Goal: Navigation & Orientation: Understand site structure

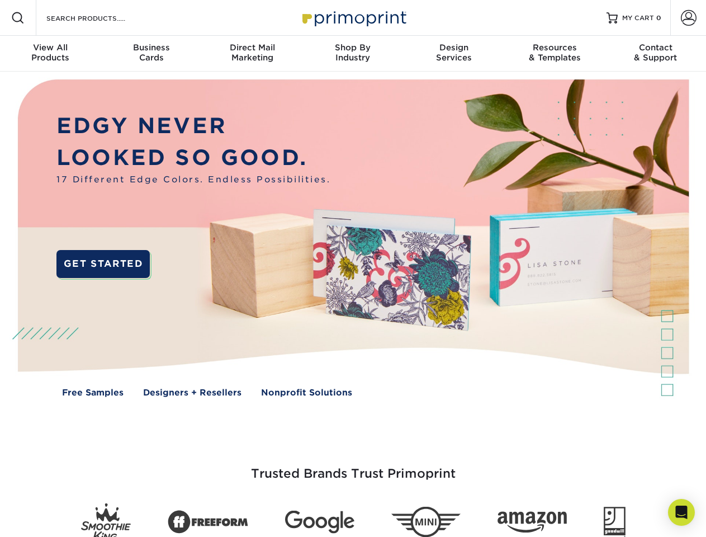
click at [353, 268] on img at bounding box center [352, 246] width 699 height 349
click at [18, 18] on span at bounding box center [17, 17] width 13 height 13
click at [688, 18] on span at bounding box center [689, 18] width 16 height 16
click at [50, 54] on div "View All Products" at bounding box center [50, 52] width 101 height 20
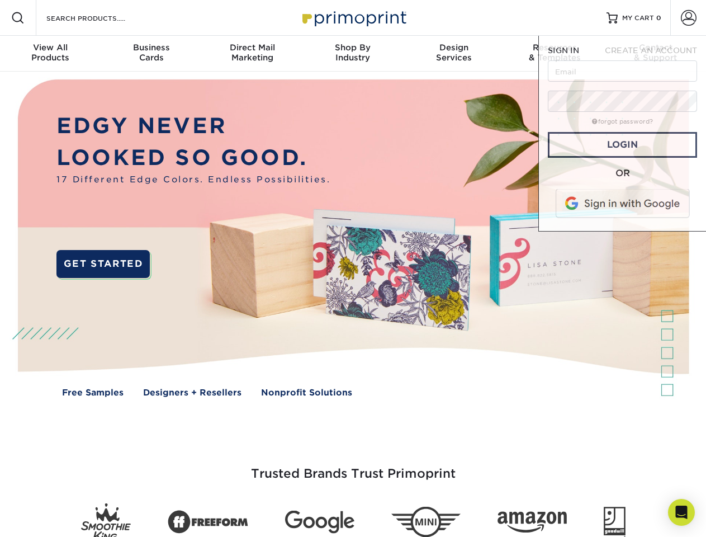
click at [151, 54] on div "Business Cards" at bounding box center [151, 52] width 101 height 20
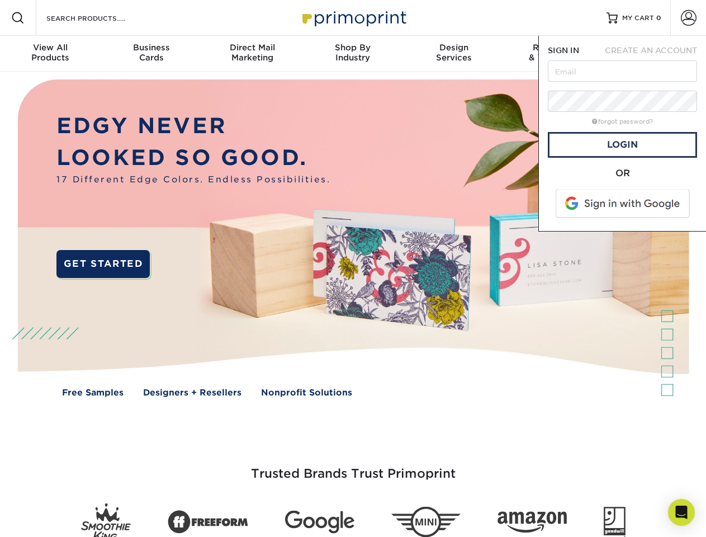
click at [252, 54] on div "Direct Mail Marketing" at bounding box center [252, 52] width 101 height 20
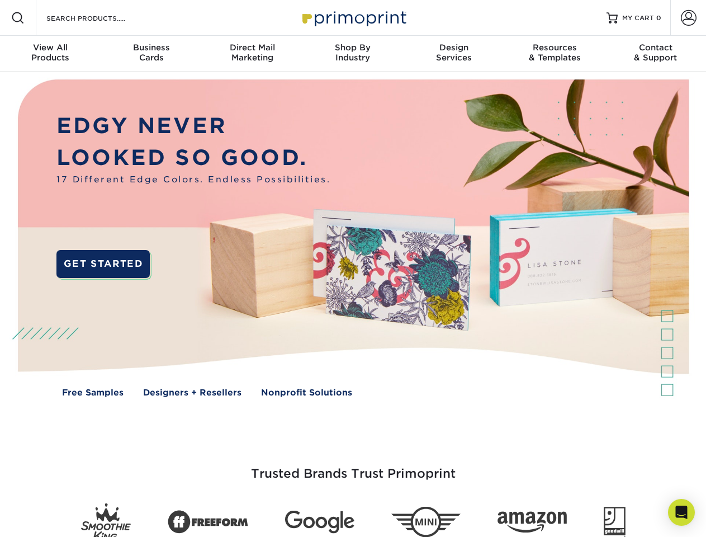
click at [353, 54] on div "Shop By Industry" at bounding box center [352, 52] width 101 height 20
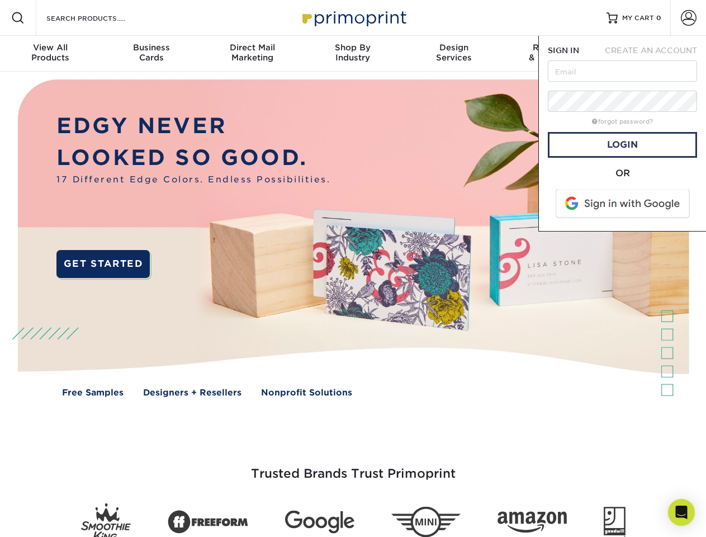
click at [454, 54] on div "Design Services" at bounding box center [454, 52] width 101 height 20
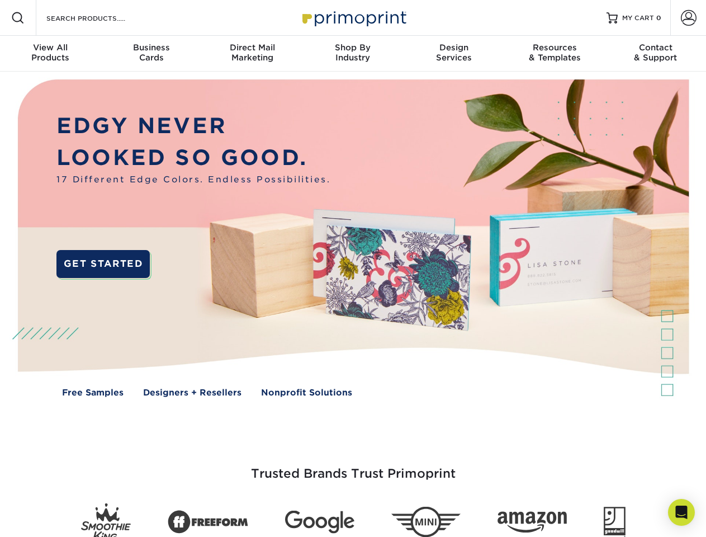
click at [555, 54] on span "SIGN IN" at bounding box center [563, 50] width 31 height 9
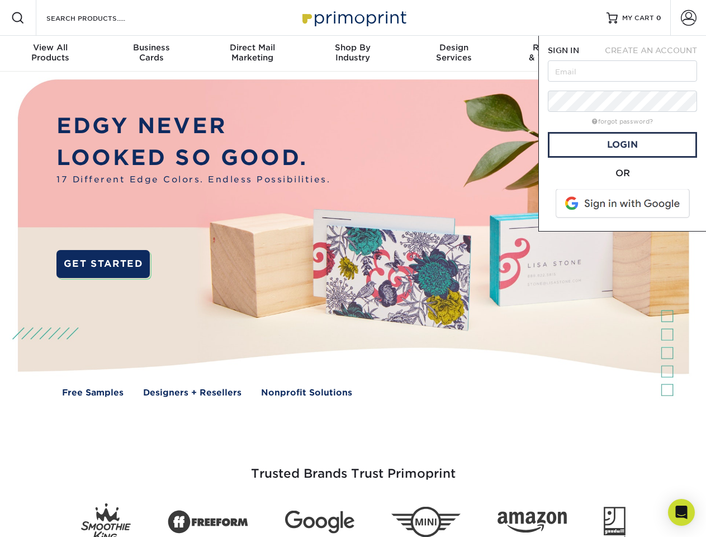
click at [656, 54] on div "Contact & Support" at bounding box center [655, 52] width 101 height 20
